Goal: Transaction & Acquisition: Purchase product/service

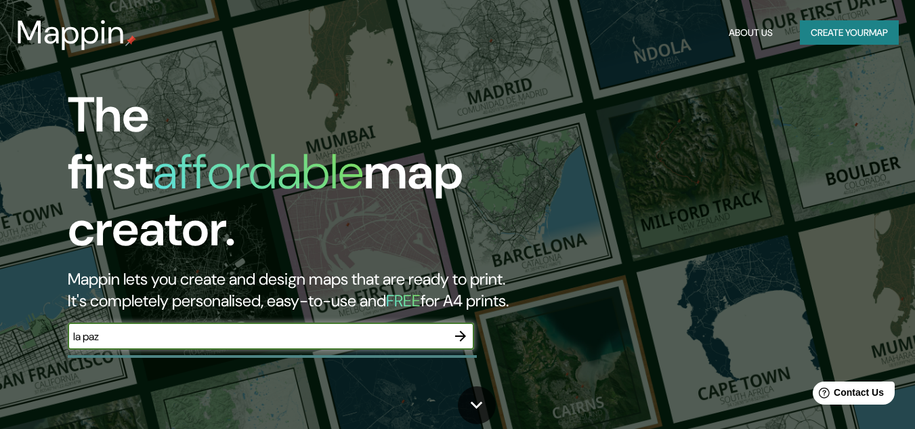
type input "la paz bcs"
click at [461, 328] on icon "button" at bounding box center [460, 336] width 16 height 16
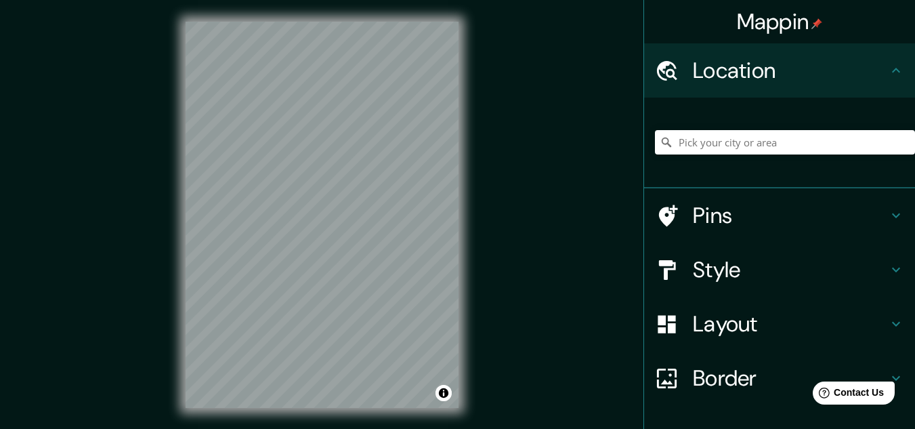
click at [725, 205] on h4 "Pins" at bounding box center [790, 215] width 195 height 27
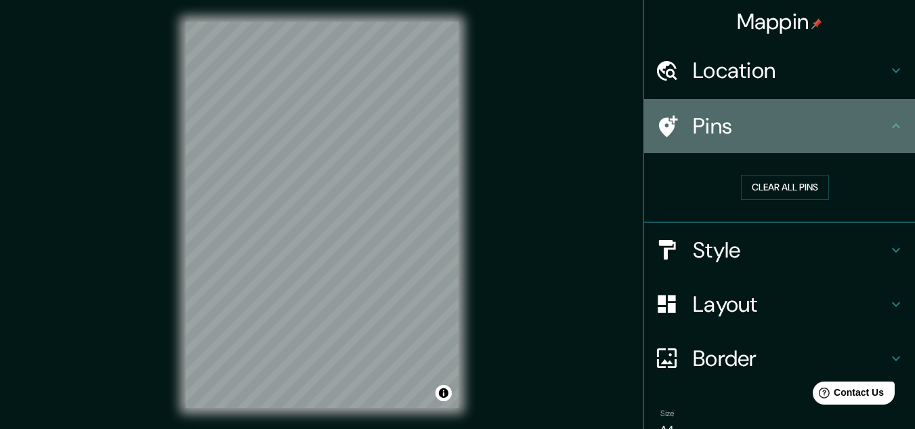
click at [891, 127] on icon at bounding box center [896, 126] width 16 height 16
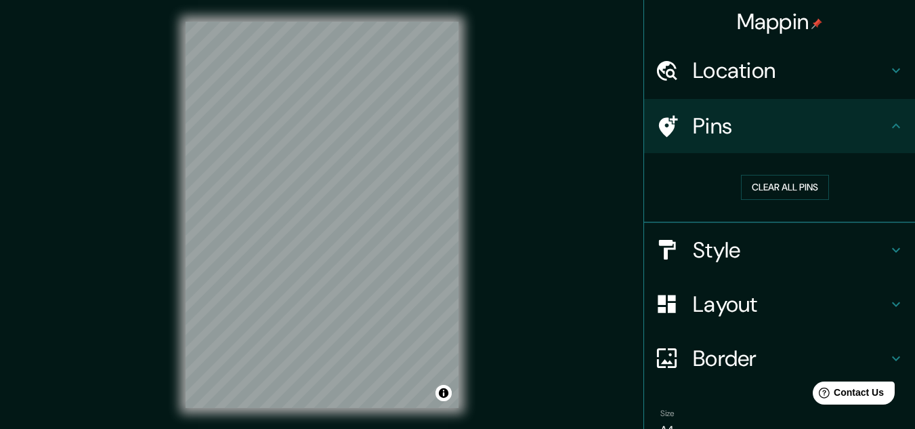
drag, startPoint x: 891, startPoint y: 127, endPoint x: 815, endPoint y: 122, distance: 76.7
click at [815, 122] on h4 "Pins" at bounding box center [790, 125] width 195 height 27
click at [320, 249] on div at bounding box center [319, 248] width 11 height 11
drag, startPoint x: 320, startPoint y: 249, endPoint x: 324, endPoint y: 239, distance: 10.3
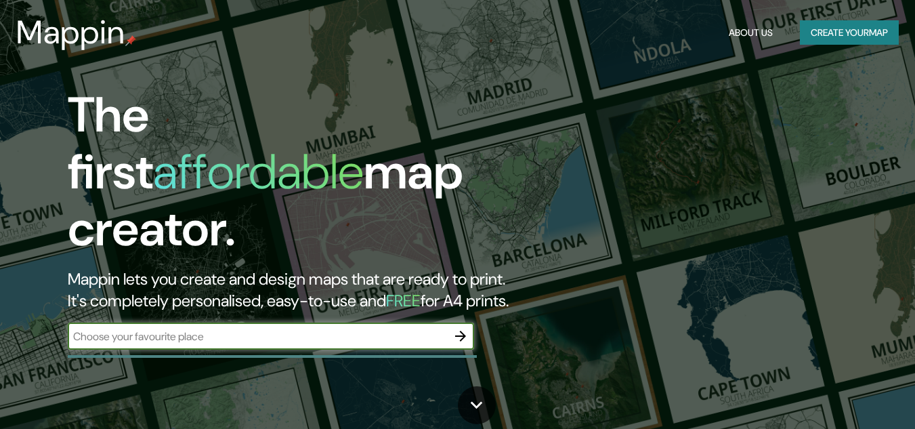
click at [221, 329] on input "text" at bounding box center [257, 337] width 379 height 16
type input "la paz bcs"
click at [456, 328] on icon "button" at bounding box center [460, 336] width 16 height 16
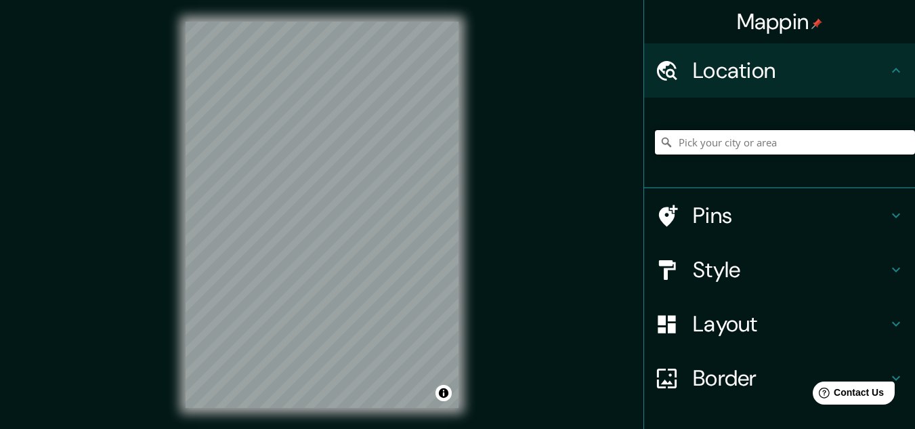
click at [687, 145] on input "Pick your city or area" at bounding box center [785, 142] width 260 height 24
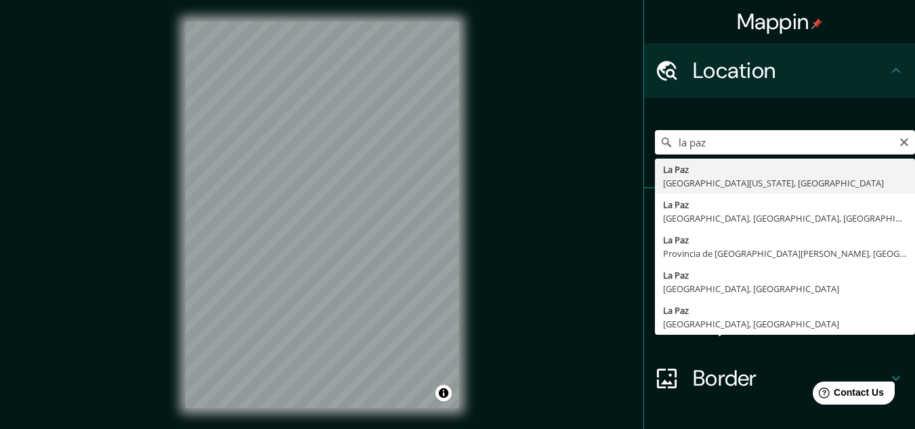
type input "[GEOGRAPHIC_DATA], [GEOGRAPHIC_DATA][US_STATE], [GEOGRAPHIC_DATA]"
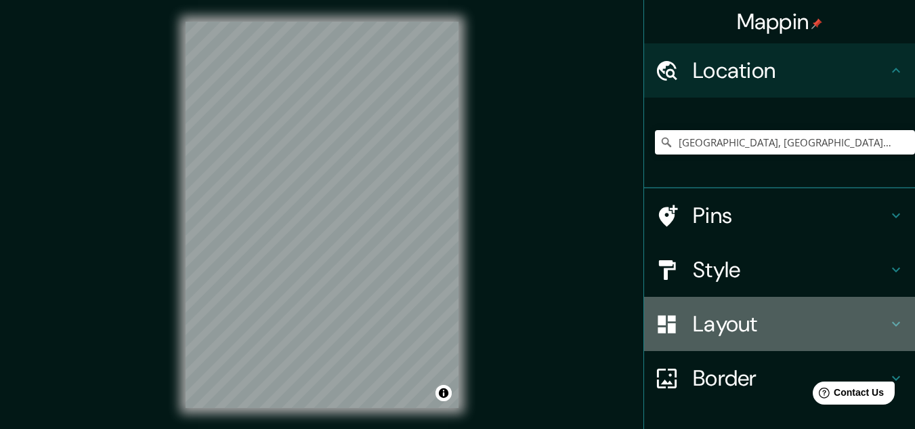
click at [725, 318] on h4 "Layout" at bounding box center [790, 323] width 195 height 27
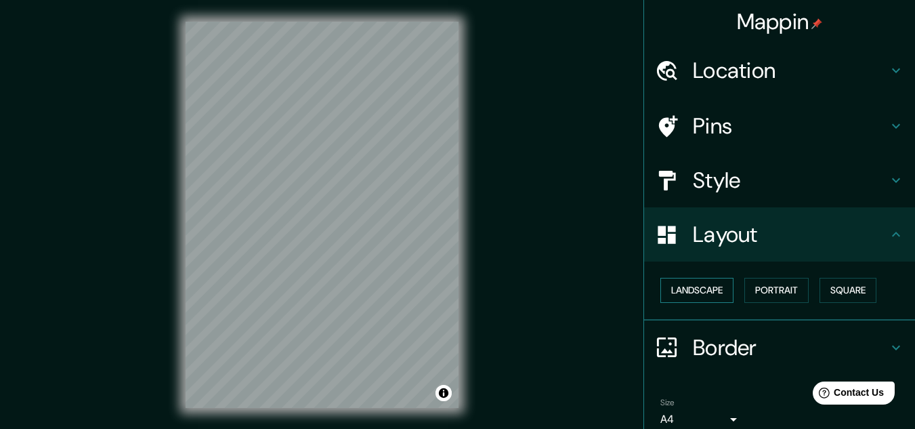
click at [683, 293] on button "Landscape" at bounding box center [696, 290] width 73 height 25
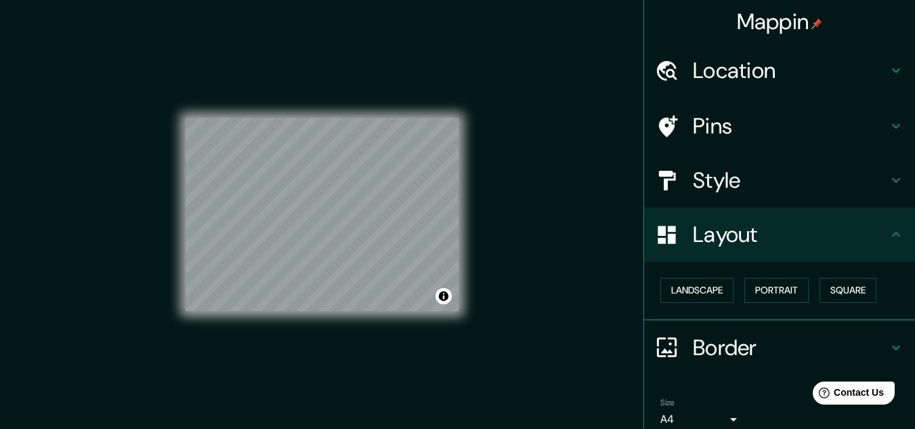
click at [503, 240] on div "Mappin Location [GEOGRAPHIC_DATA], [GEOGRAPHIC_DATA][US_STATE], [GEOGRAPHIC_DAT…" at bounding box center [457, 225] width 915 height 451
click at [314, 118] on div at bounding box center [322, 118] width 273 height 0
click at [307, 233] on div at bounding box center [311, 230] width 11 height 11
click at [317, 233] on div at bounding box center [320, 229] width 11 height 11
click at [333, 222] on div at bounding box center [331, 222] width 11 height 11
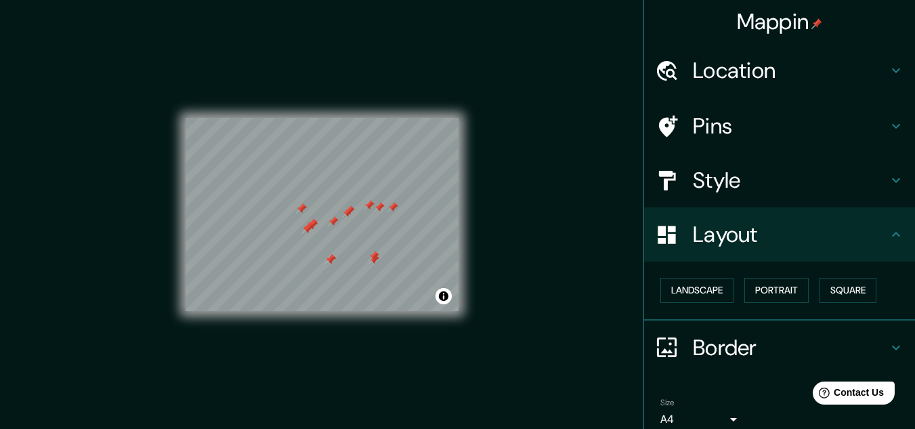
click at [333, 222] on div at bounding box center [333, 221] width 11 height 11
click at [334, 227] on div at bounding box center [339, 222] width 11 height 11
click at [335, 224] on div at bounding box center [339, 221] width 11 height 11
click at [318, 219] on div at bounding box center [323, 216] width 11 height 11
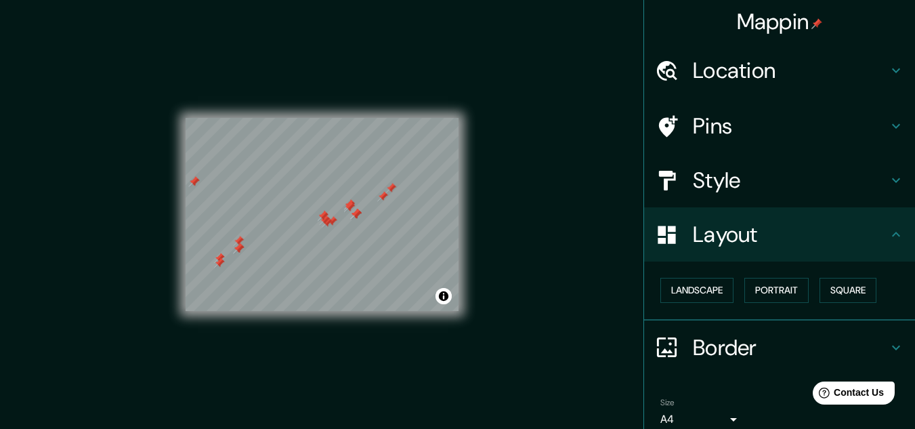
click at [319, 216] on div at bounding box center [323, 216] width 11 height 11
drag, startPoint x: 322, startPoint y: 198, endPoint x: 328, endPoint y: 173, distance: 25.8
click at [326, 179] on div at bounding box center [331, 177] width 11 height 11
click at [328, 173] on div at bounding box center [331, 175] width 11 height 11
click at [336, 153] on div at bounding box center [340, 154] width 11 height 11
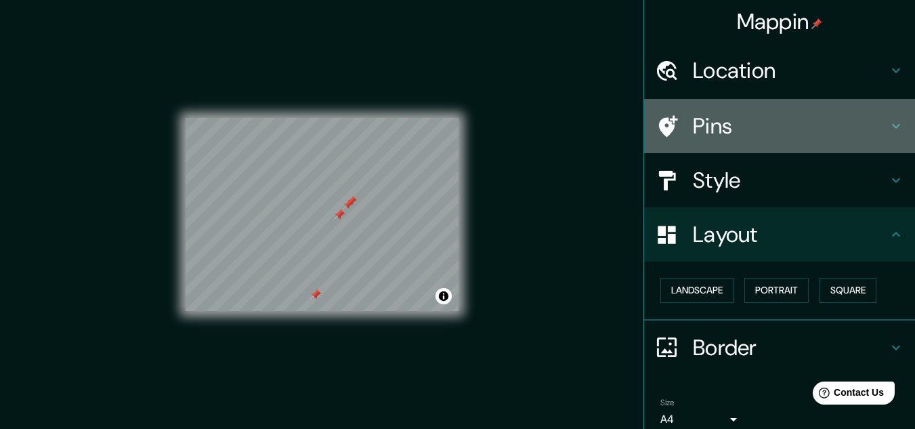
click at [721, 132] on h4 "Pins" at bounding box center [790, 125] width 195 height 27
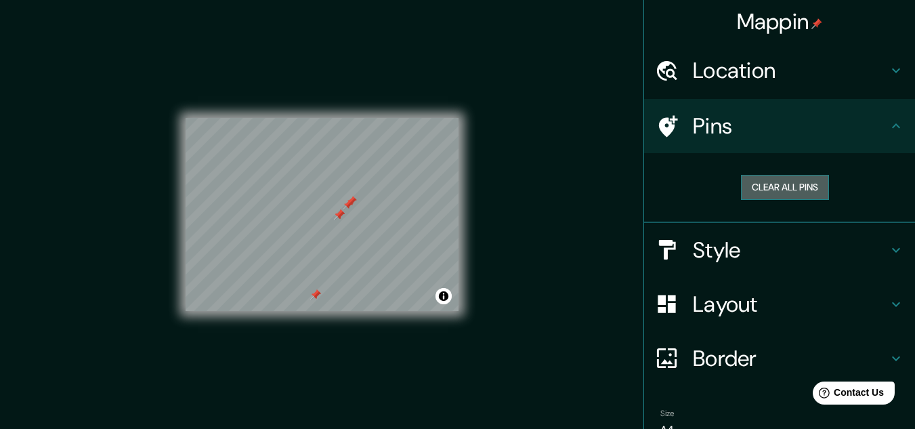
click at [764, 188] on button "Clear all pins" at bounding box center [785, 187] width 88 height 25
